Goal: Task Accomplishment & Management: Use online tool/utility

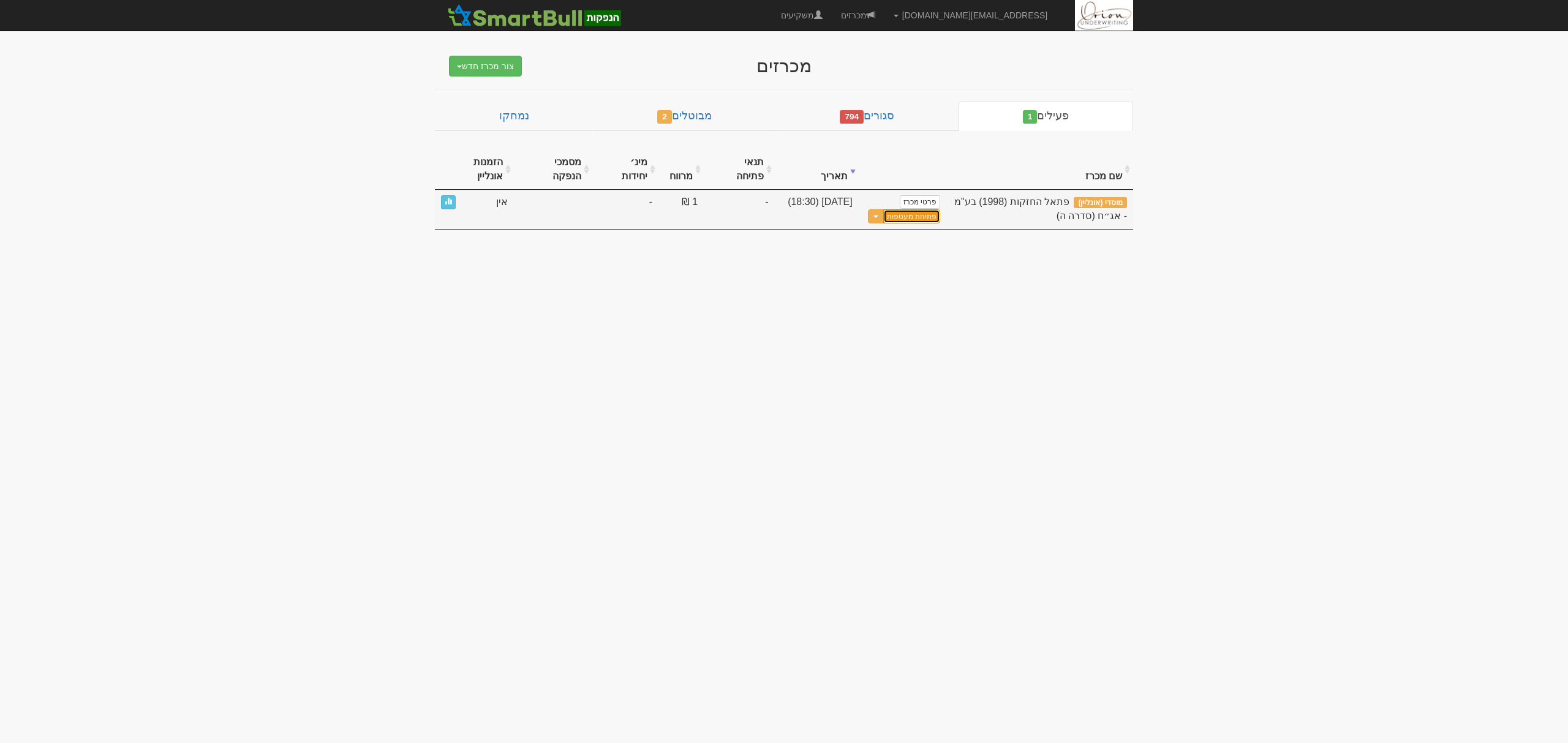
click at [917, 209] on button "פתיחת מעטפות" at bounding box center [911, 216] width 57 height 14
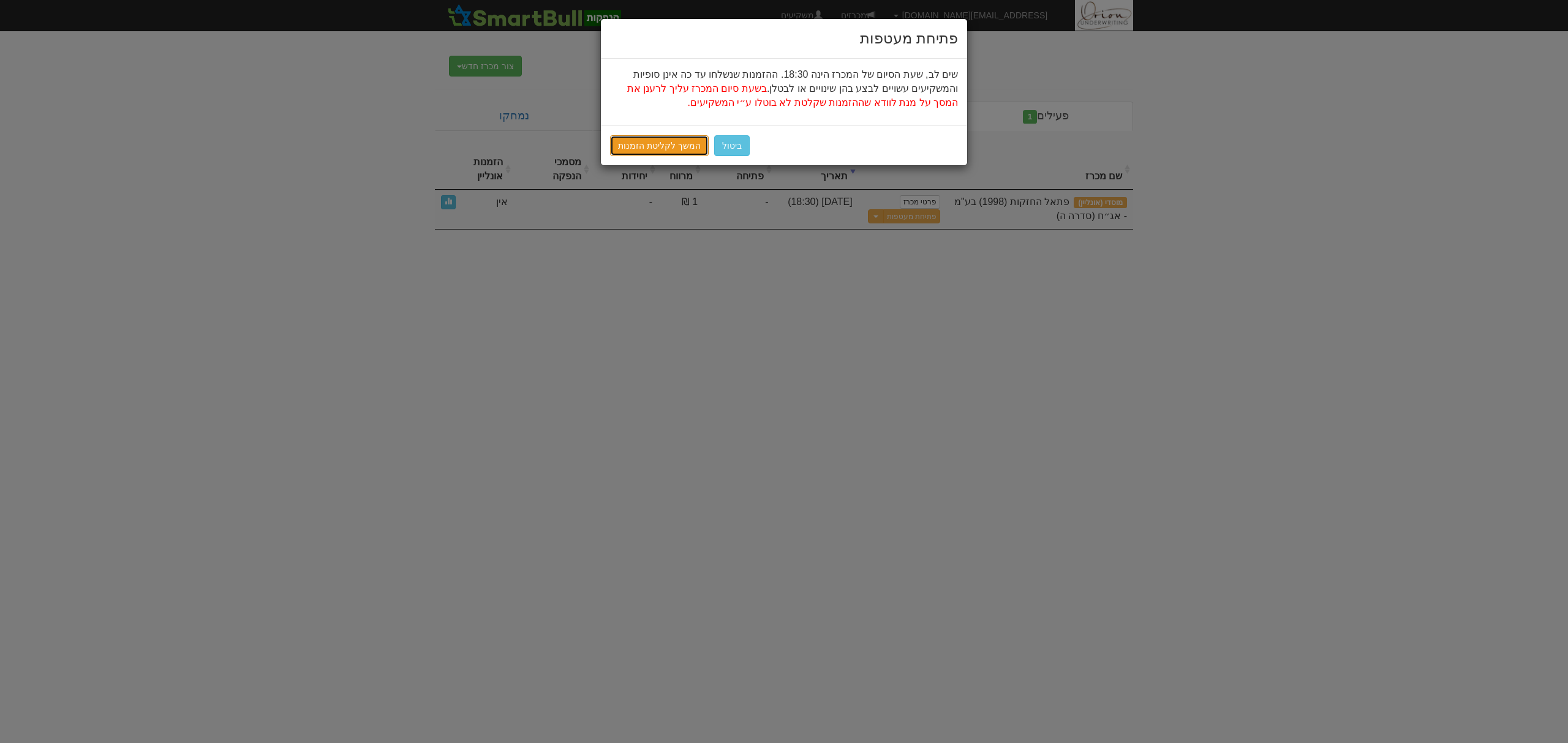
click at [684, 153] on link "המשך לקליטת הזמנות" at bounding box center [659, 145] width 99 height 21
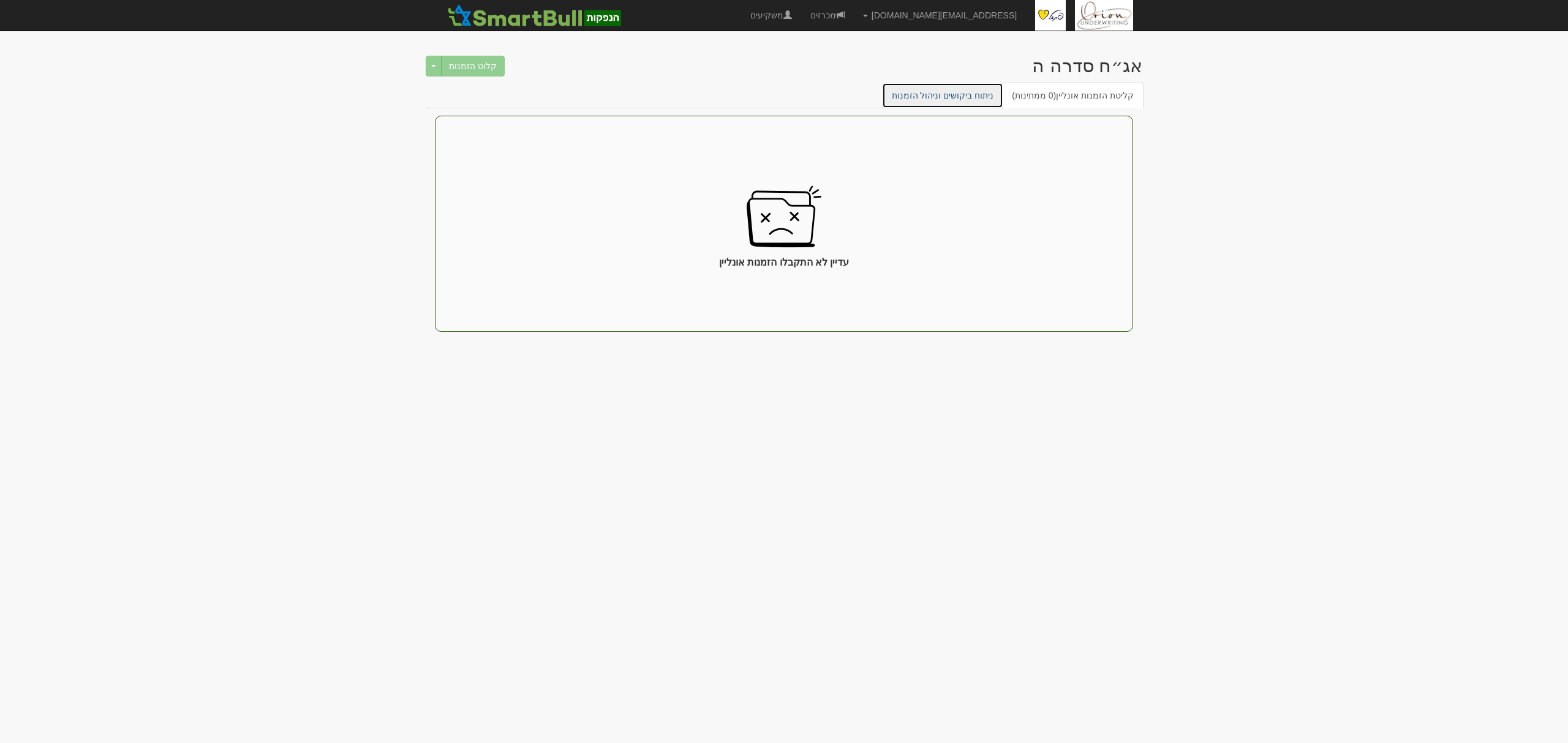
click at [965, 96] on link "ניתוח ביקושים וניהול הזמנות" at bounding box center [943, 95] width 122 height 25
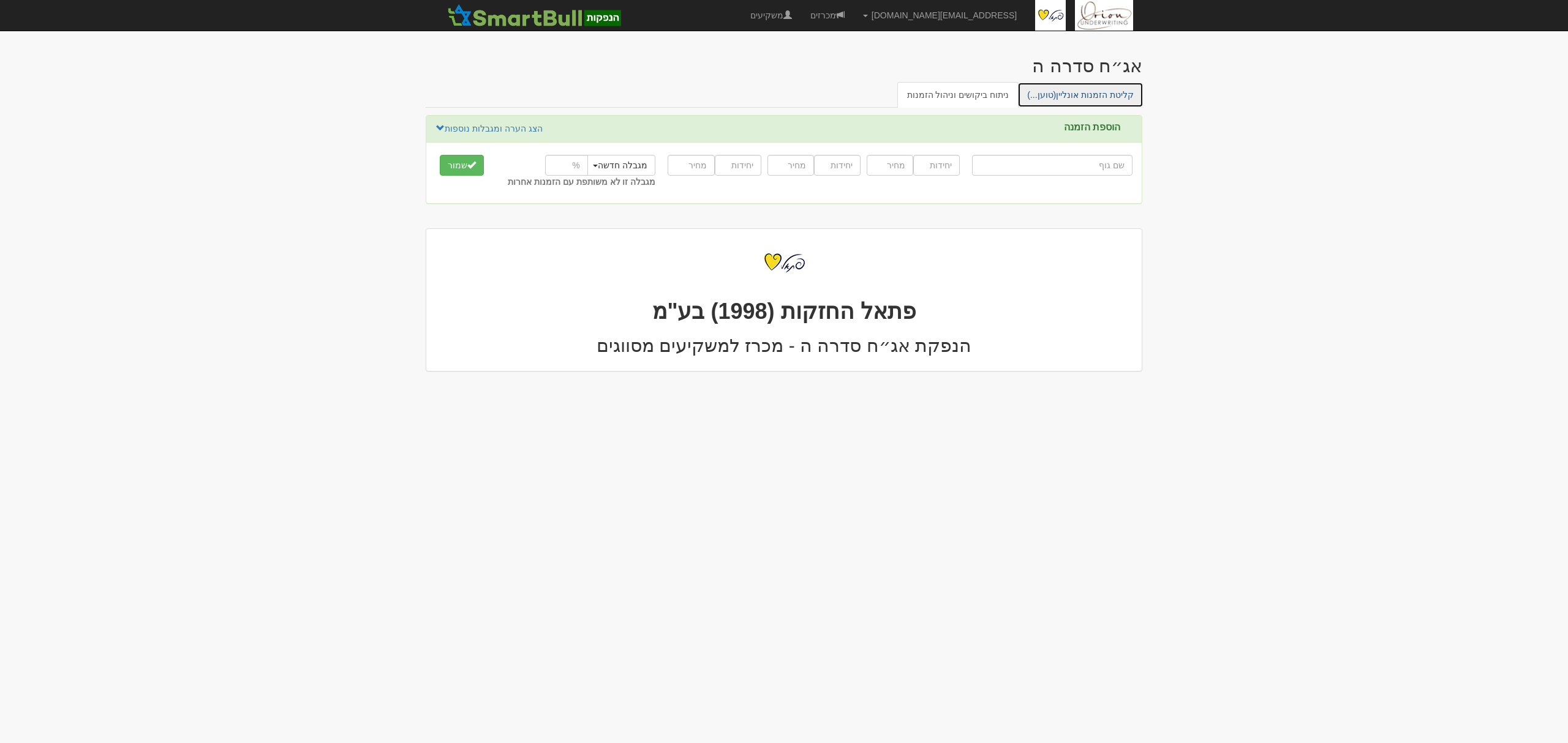
click at [1103, 98] on link "קליטת הזמנות אונליין (טוען...)" at bounding box center [1080, 95] width 126 height 25
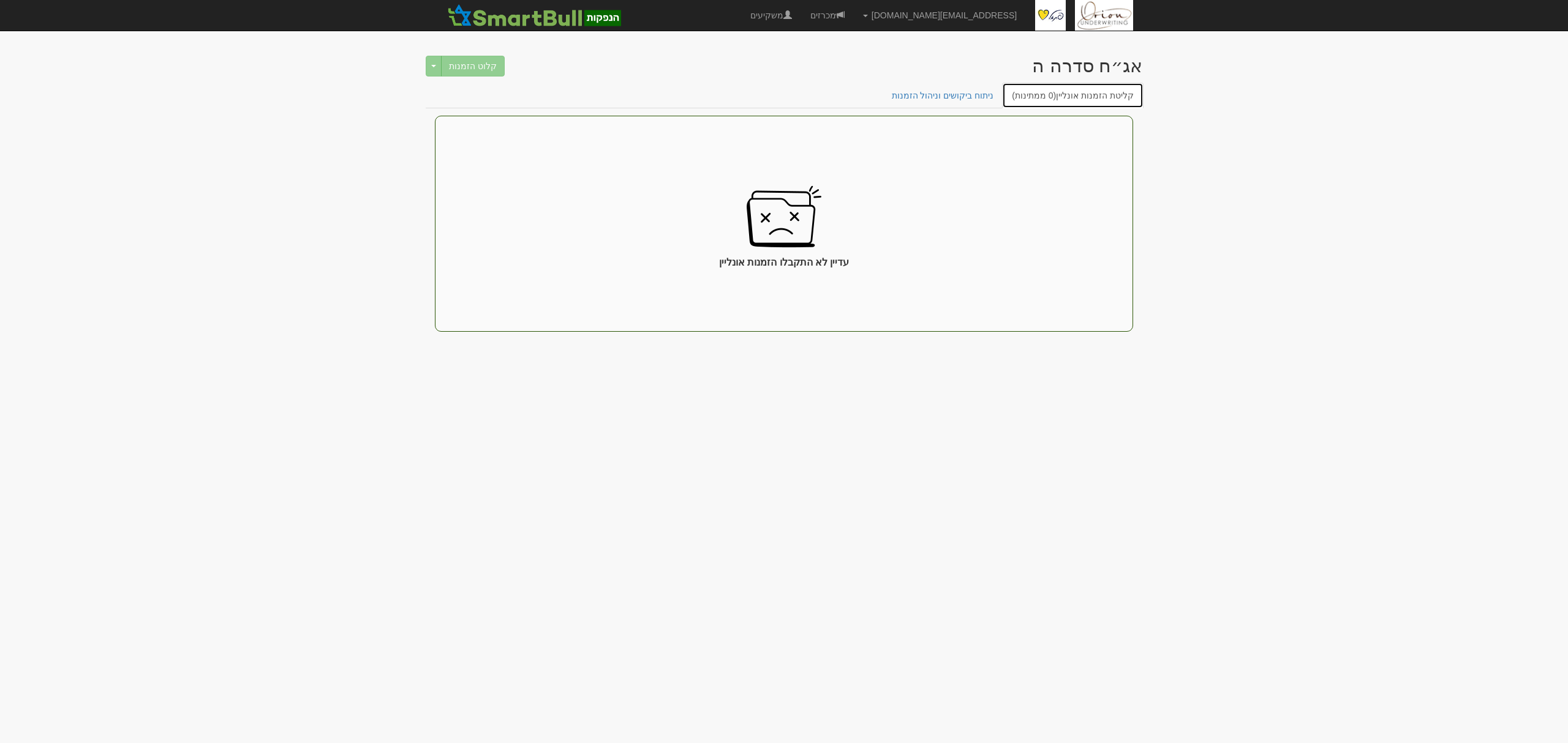
click at [1086, 99] on link "קליטת הזמנות אונליין (0 ממתינות)" at bounding box center [1072, 95] width 141 height 25
